Goal: Information Seeking & Learning: Learn about a topic

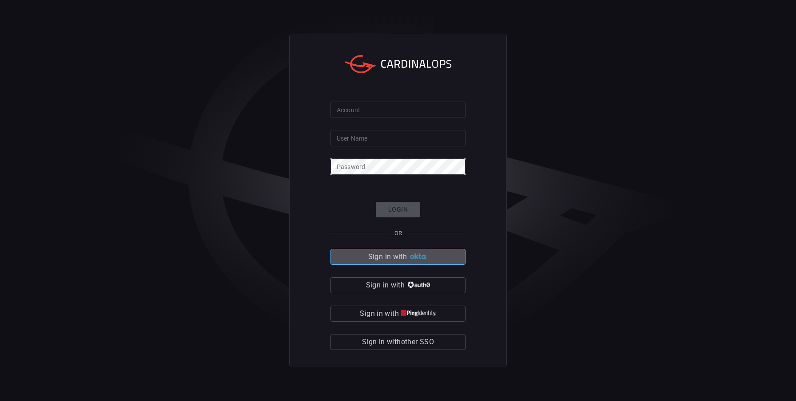
click at [396, 261] on span "Sign in with" at bounding box center [387, 257] width 39 height 12
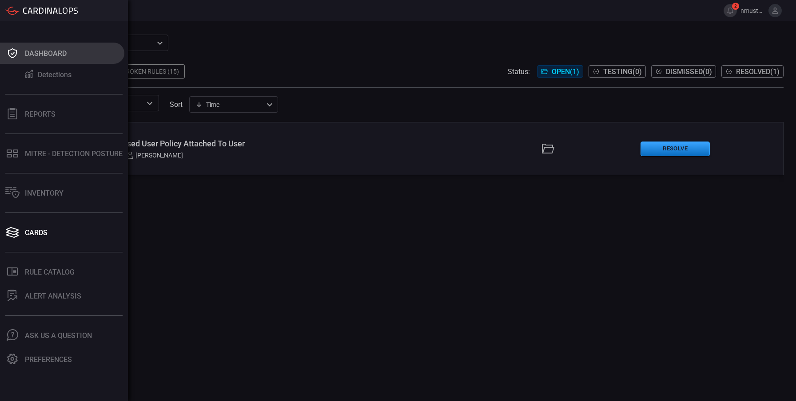
click at [26, 51] on div "Dashboard" at bounding box center [46, 53] width 42 height 8
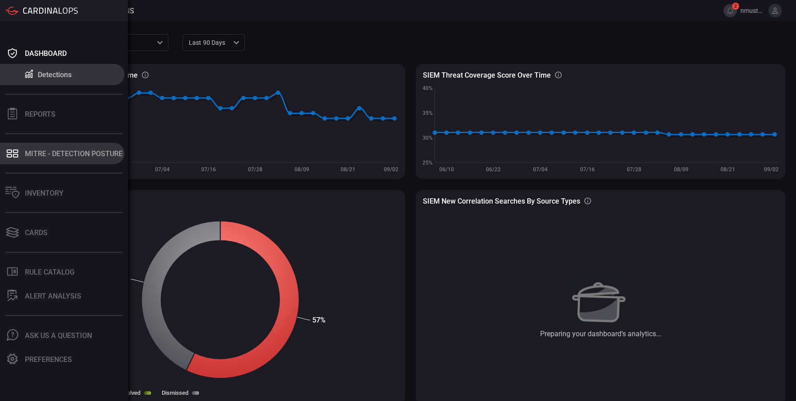
click at [30, 159] on button "MITRE - Detection Posture" at bounding box center [62, 153] width 124 height 21
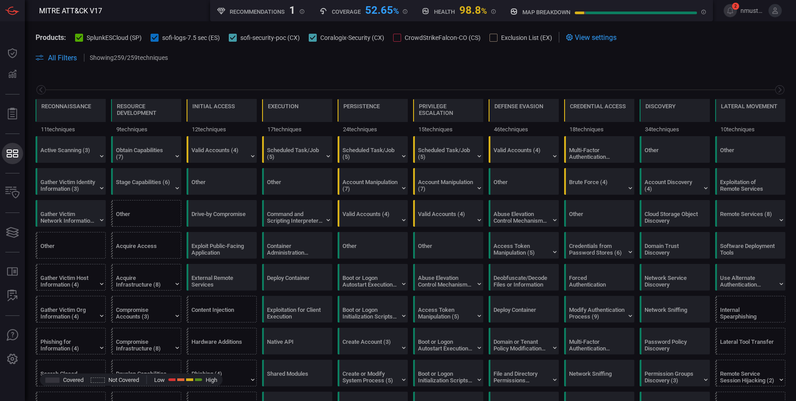
scroll to position [0, 116]
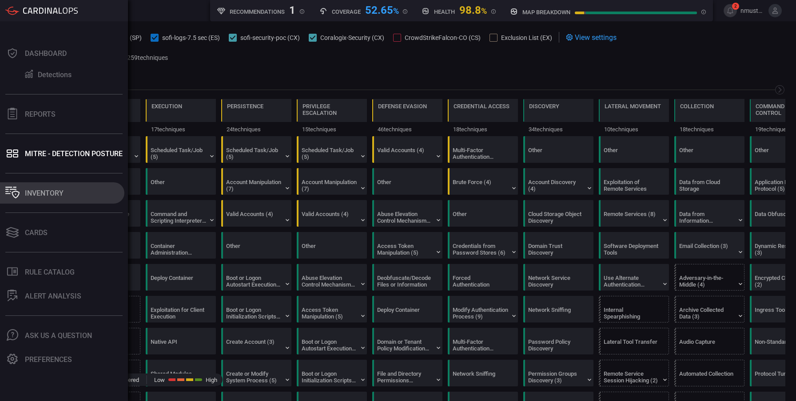
click at [48, 194] on div "Inventory" at bounding box center [44, 193] width 39 height 8
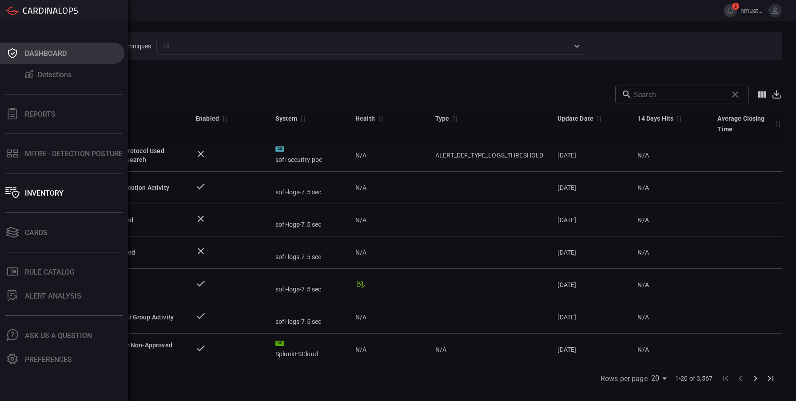
click at [28, 57] on div "Dashboard" at bounding box center [46, 53] width 42 height 8
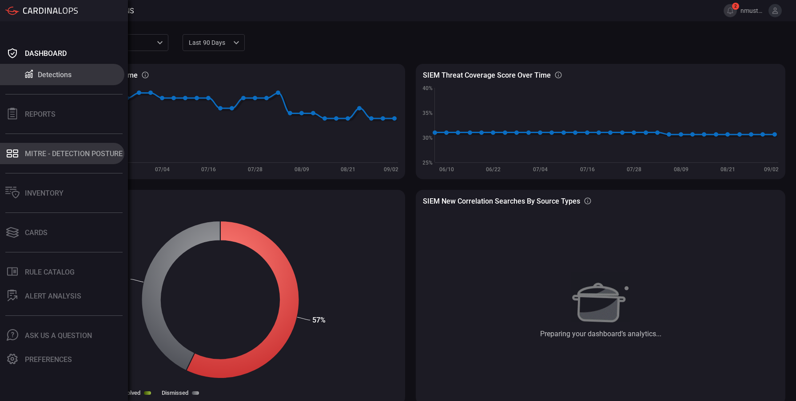
click at [51, 153] on div "MITRE - Detection Posture" at bounding box center [74, 154] width 98 height 8
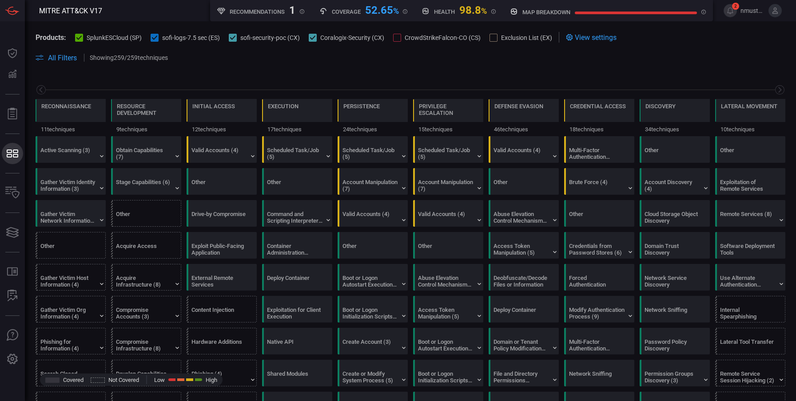
scroll to position [0, 116]
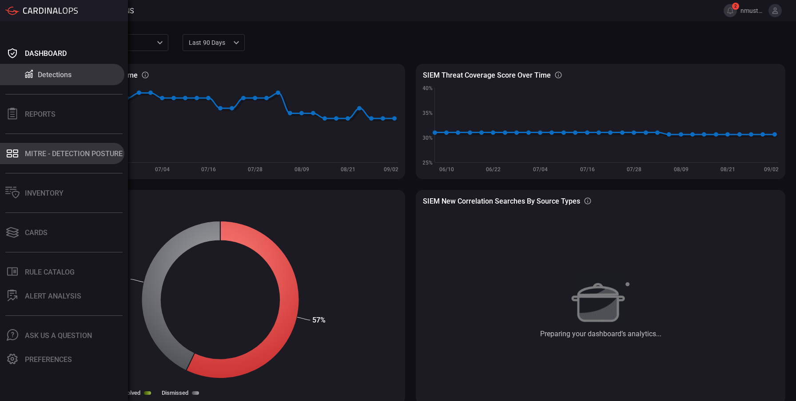
click at [35, 159] on button "MITRE - Detection Posture" at bounding box center [62, 153] width 124 height 21
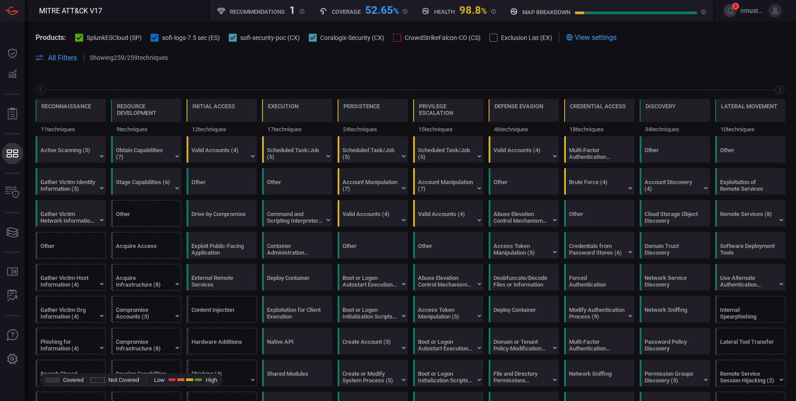
scroll to position [0, 116]
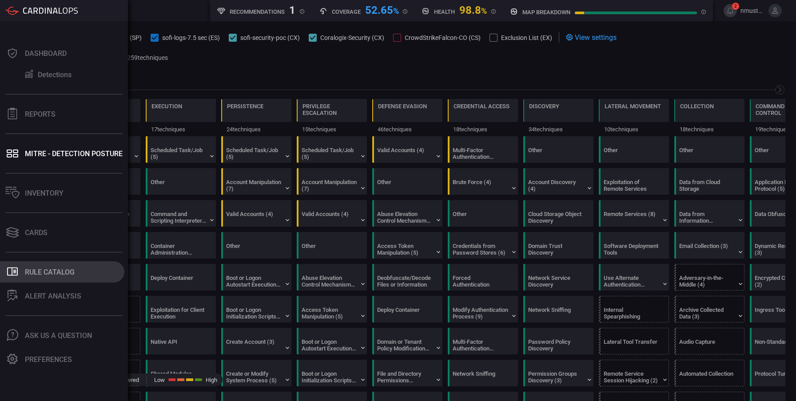
click at [54, 278] on button ".st0_rule_catalog_icon{fill: currentColor;} Rule Catalog" at bounding box center [62, 272] width 124 height 21
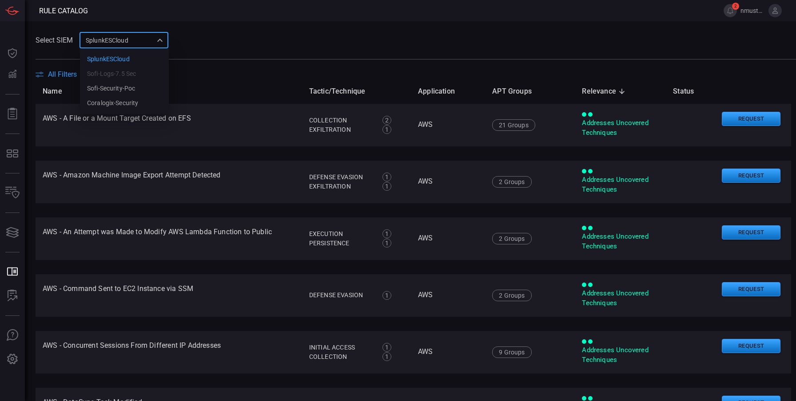
click at [162, 37] on div "SplunkESCloud 284da045-b783-48b9-b139-92ad06d89877 SplunkESCloud sofi-logs-7.5 …" at bounding box center [123, 40] width 89 height 16
click at [150, 99] on li "Coralogix-Security" at bounding box center [124, 103] width 89 height 15
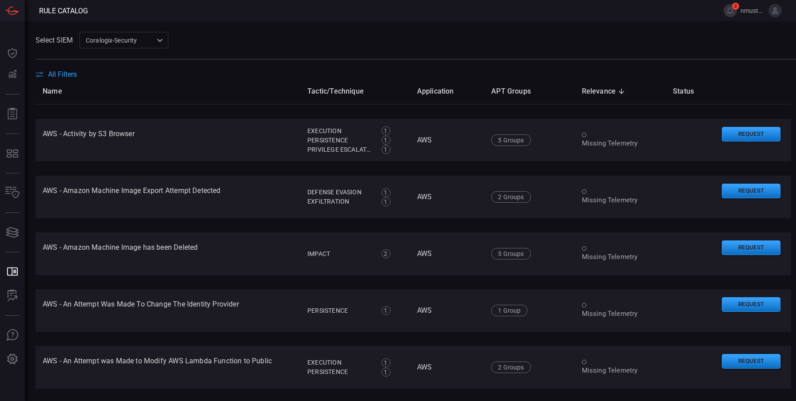
scroll to position [1157, 0]
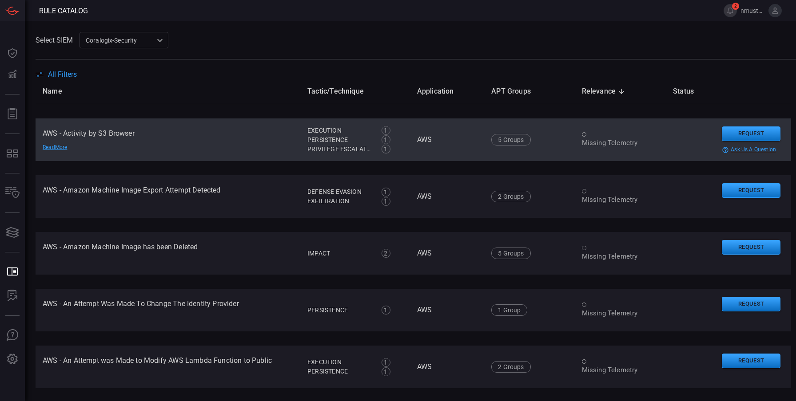
click at [54, 150] on div "Read More" at bounding box center [74, 147] width 62 height 7
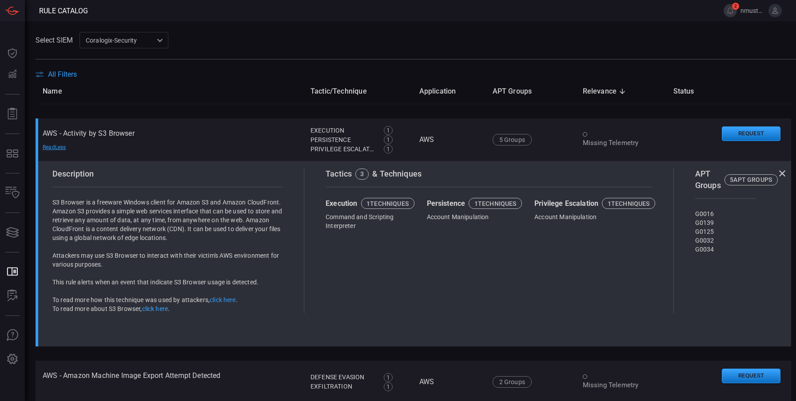
click at [163, 310] on link "click here" at bounding box center [155, 309] width 26 height 7
click at [229, 300] on link "click here" at bounding box center [223, 300] width 26 height 7
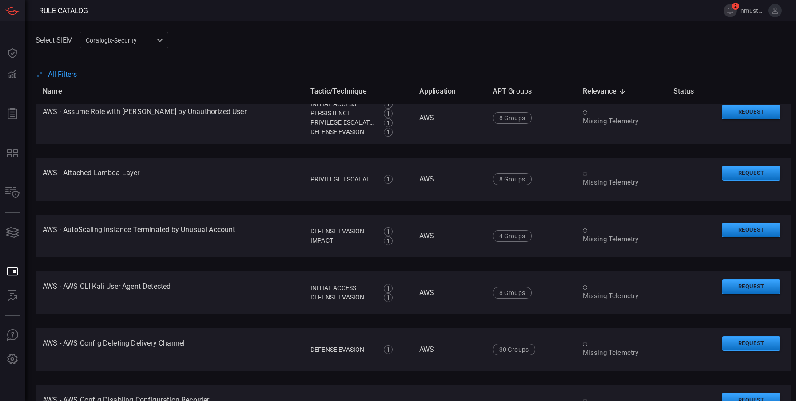
scroll to position [1769, 0]
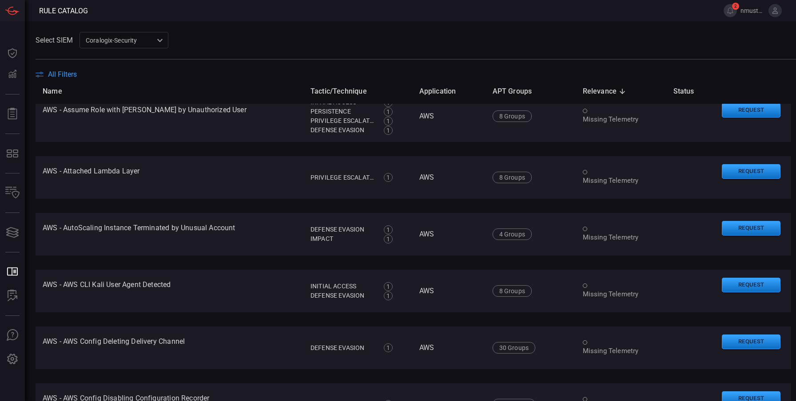
click at [55, 75] on span "All Filters" at bounding box center [62, 74] width 29 height 8
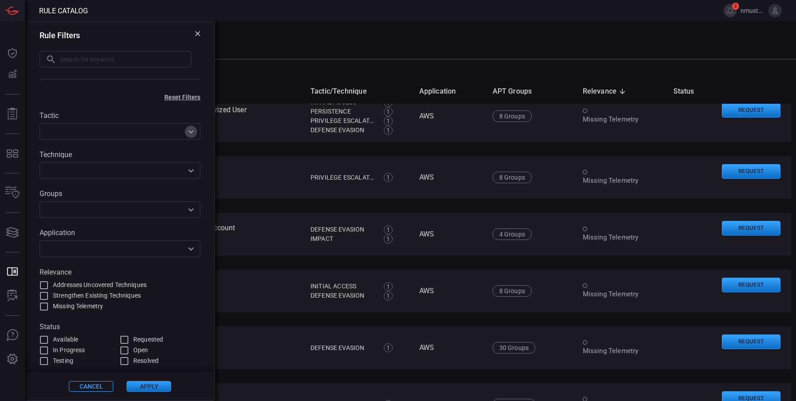
click at [193, 134] on icon "Open" at bounding box center [191, 132] width 11 height 11
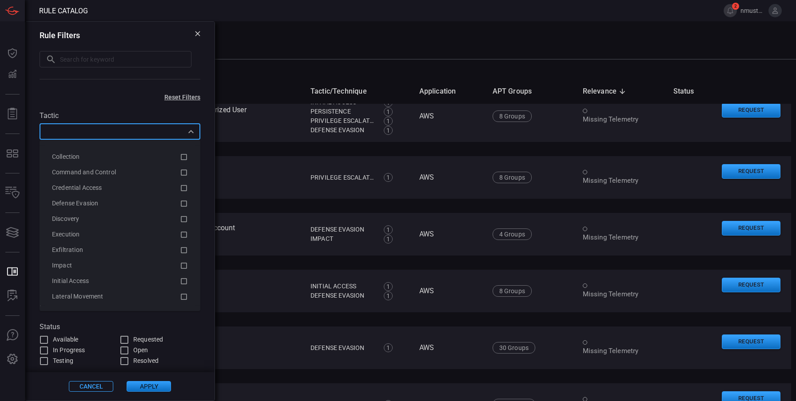
click at [193, 134] on icon "Close" at bounding box center [191, 132] width 11 height 11
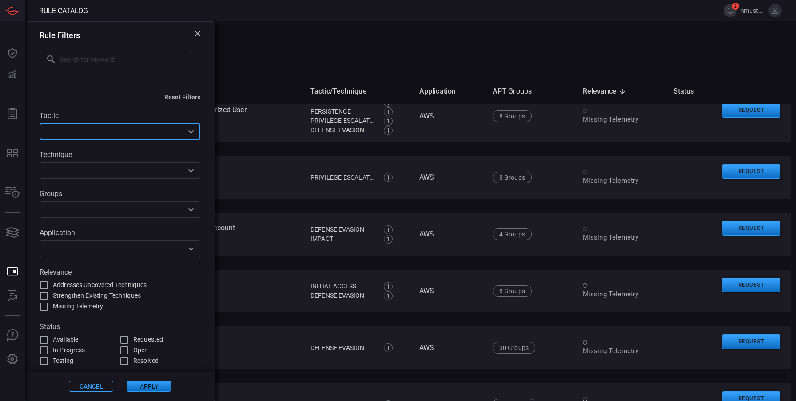
click at [191, 208] on icon "Open" at bounding box center [191, 210] width 11 height 11
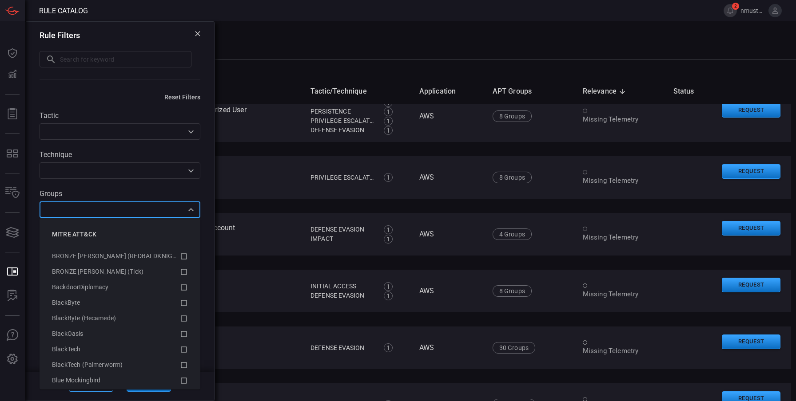
scroll to position [1993, 0]
click at [145, 171] on input "text" at bounding box center [112, 170] width 141 height 11
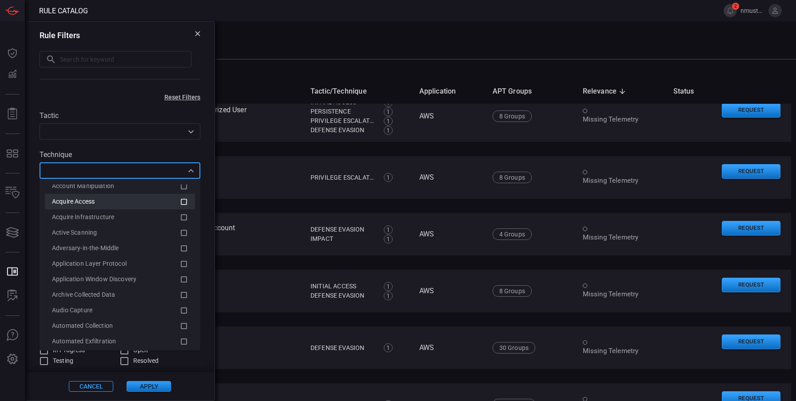
scroll to position [223, 0]
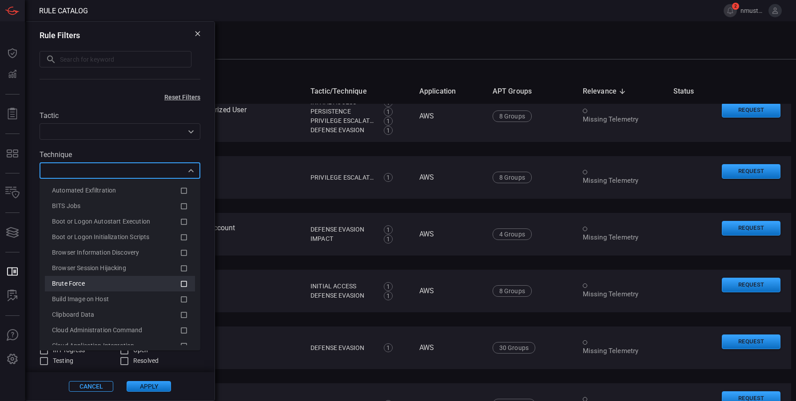
click at [186, 285] on icon at bounding box center [184, 284] width 6 height 6
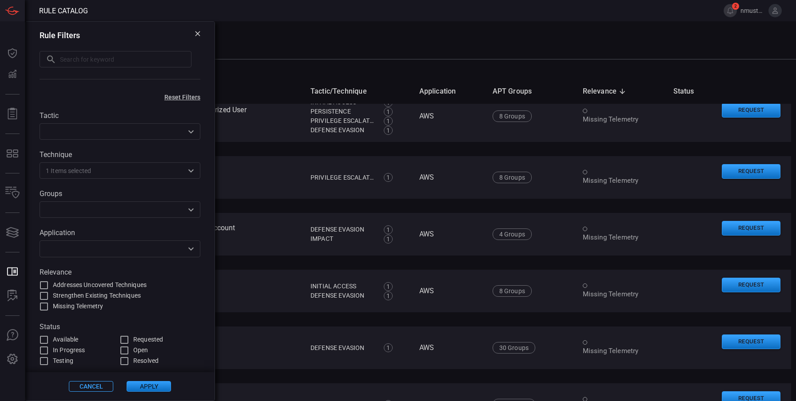
click at [249, 45] on div "Select SIEM Coralogix-Security 574692ce-3234-412e-986e-26ea7a3f0641 ​" at bounding box center [416, 40] width 760 height 16
click at [151, 386] on button "Apply" at bounding box center [149, 386] width 44 height 11
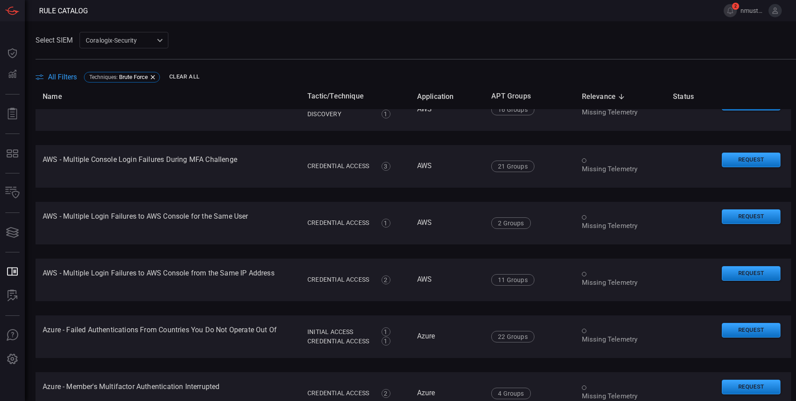
scroll to position [76, 0]
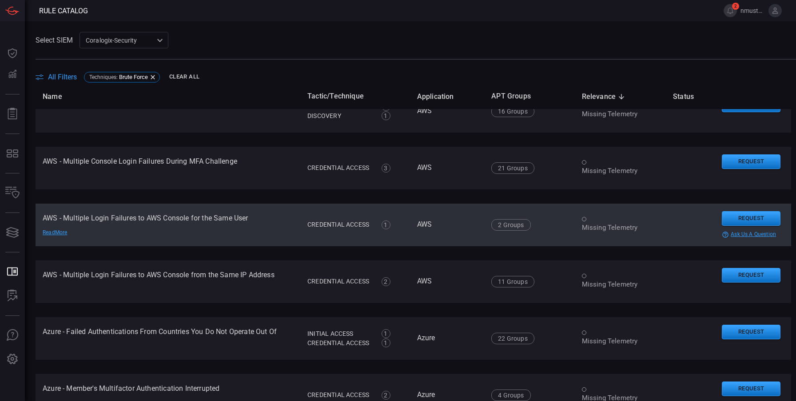
click at [60, 234] on div "Read More" at bounding box center [74, 232] width 62 height 7
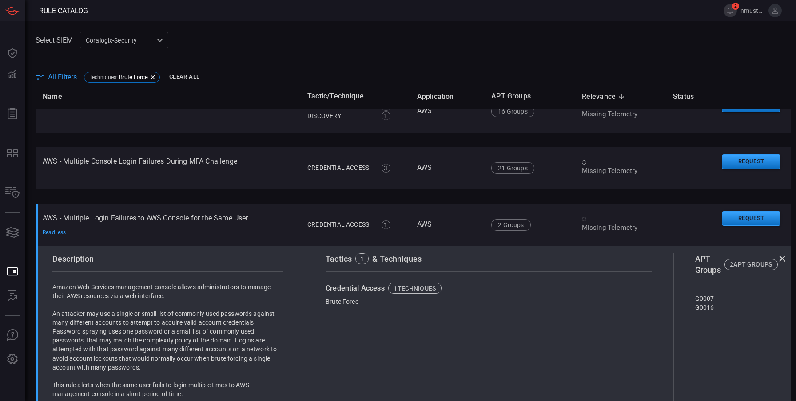
scroll to position [199, 0]
